Goal: Task Accomplishment & Management: Manage account settings

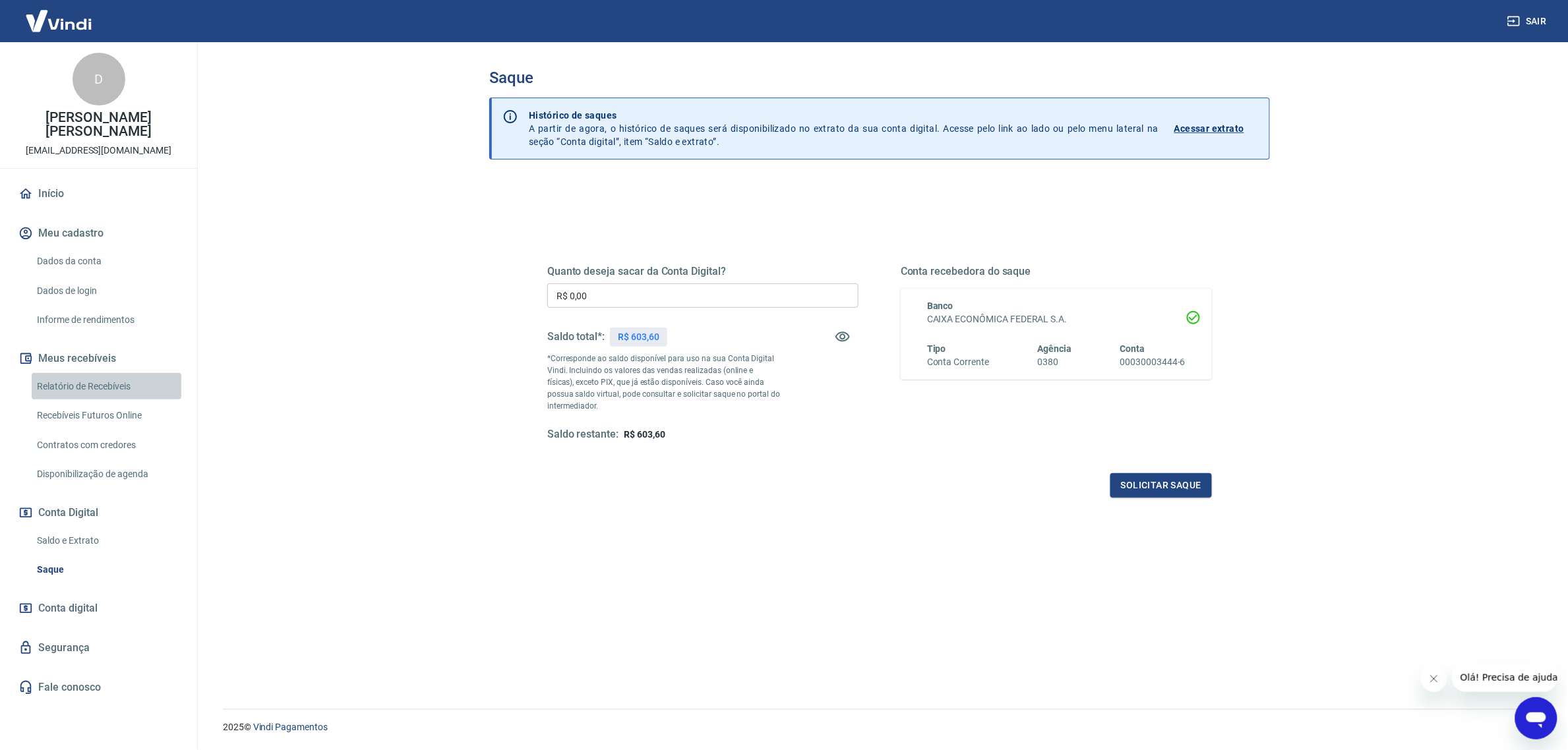
click at [123, 374] on link "Relatório de Recebíveis" at bounding box center [107, 387] width 150 height 27
